Goal: Information Seeking & Learning: Learn about a topic

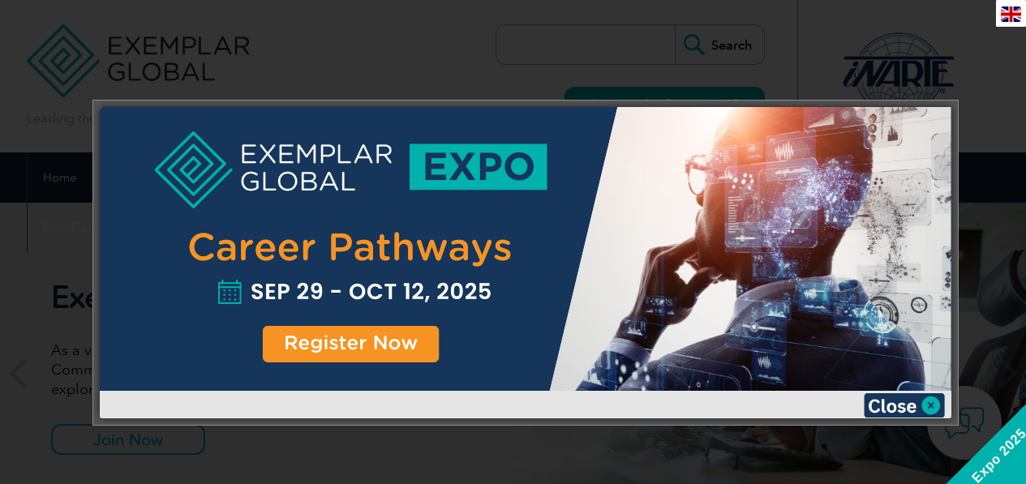
scroll to position [162, 0]
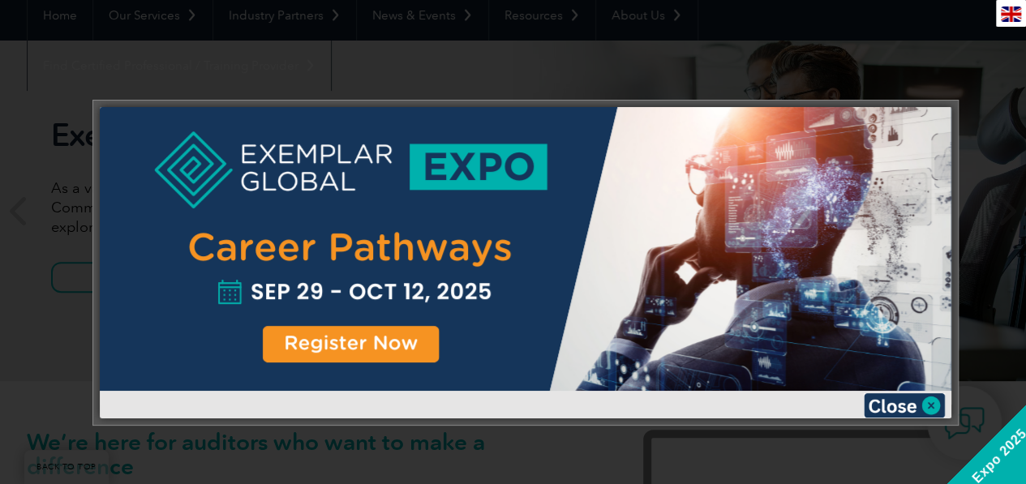
click at [18, 176] on div at bounding box center [513, 242] width 1026 height 484
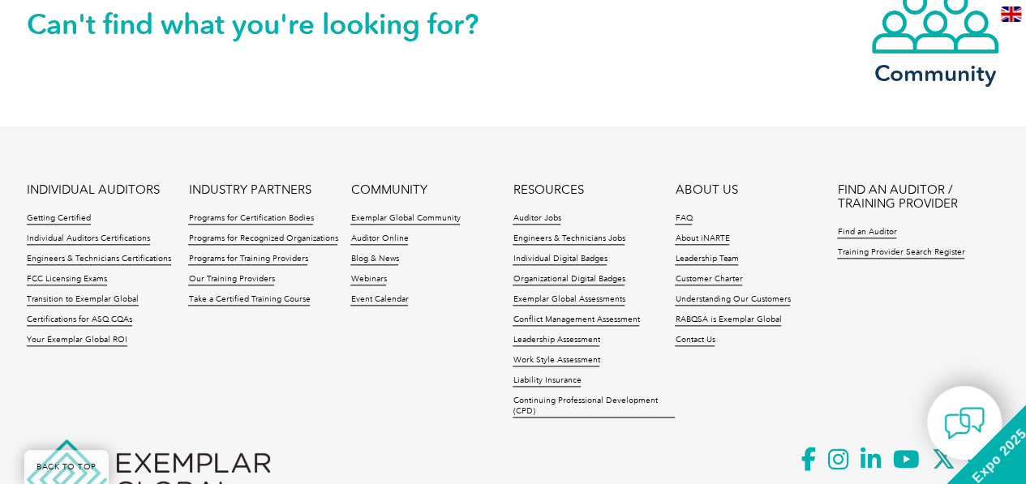
scroll to position [3956, 0]
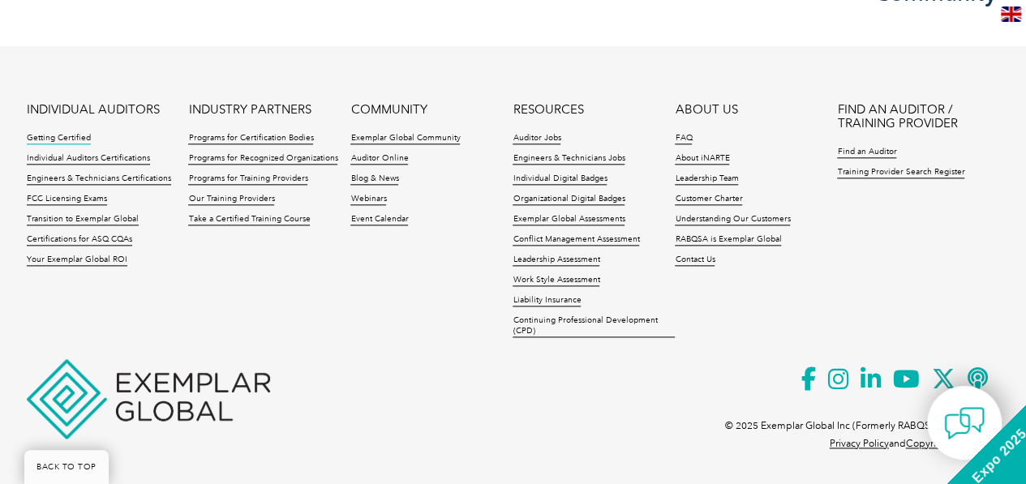
click at [79, 133] on link "Getting Certified" at bounding box center [59, 138] width 64 height 11
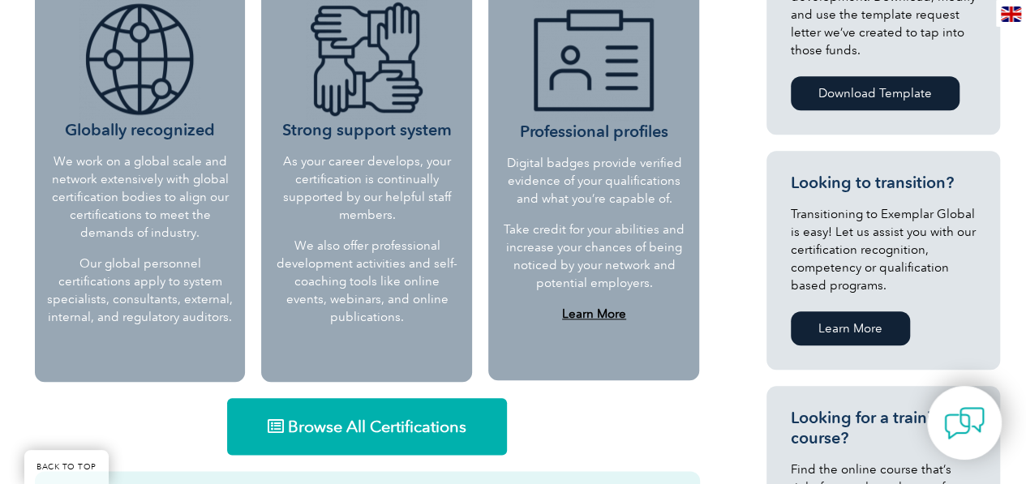
scroll to position [730, 0]
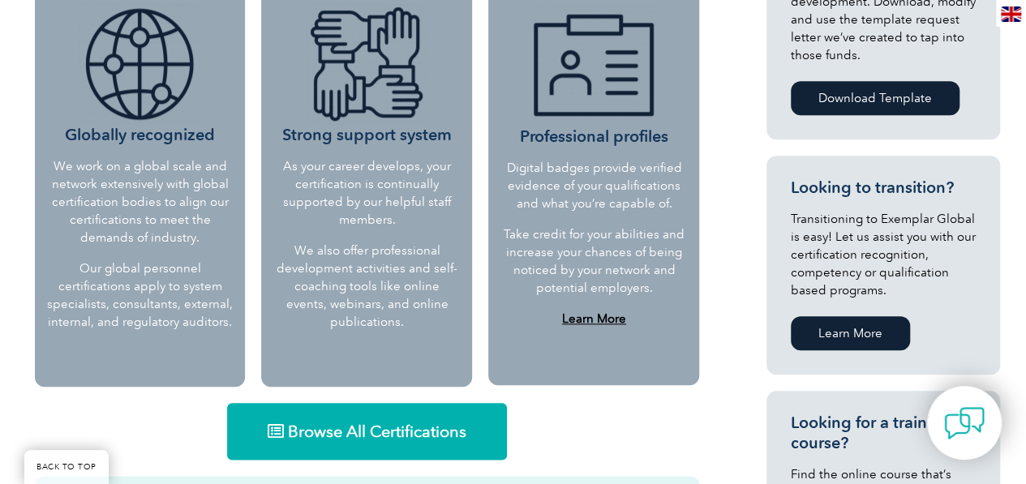
click at [329, 411] on link "Browse All Certifications" at bounding box center [367, 431] width 280 height 57
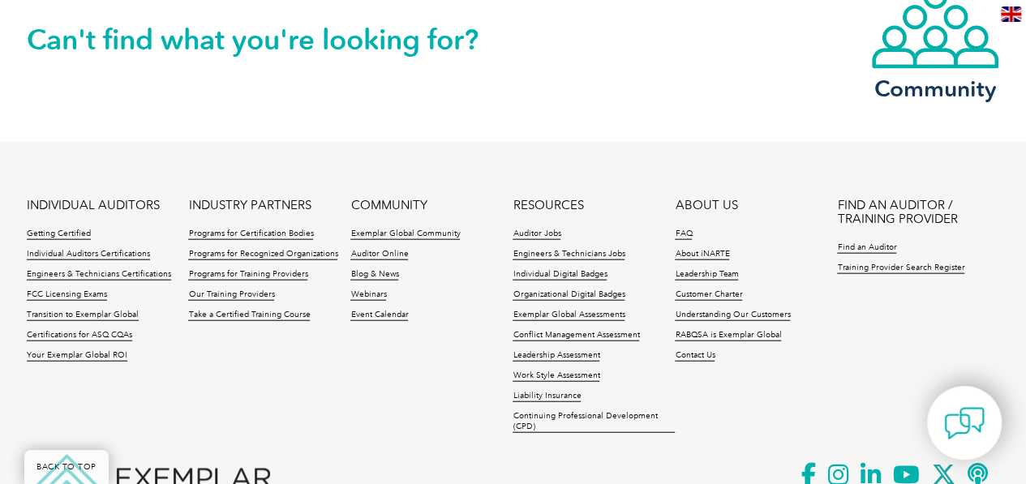
scroll to position [1854, 0]
